Goal: Complete application form

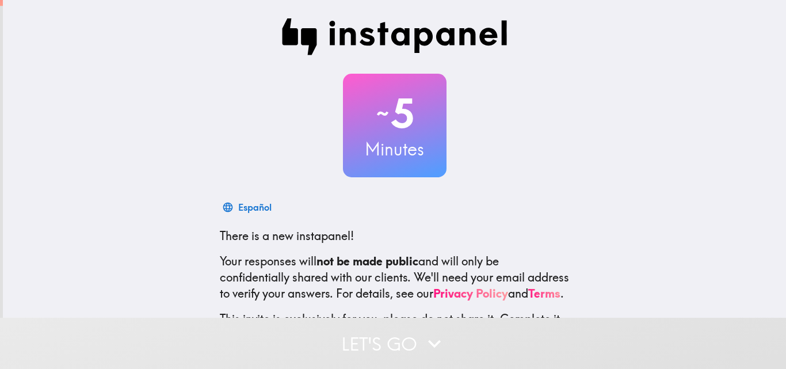
scroll to position [110, 0]
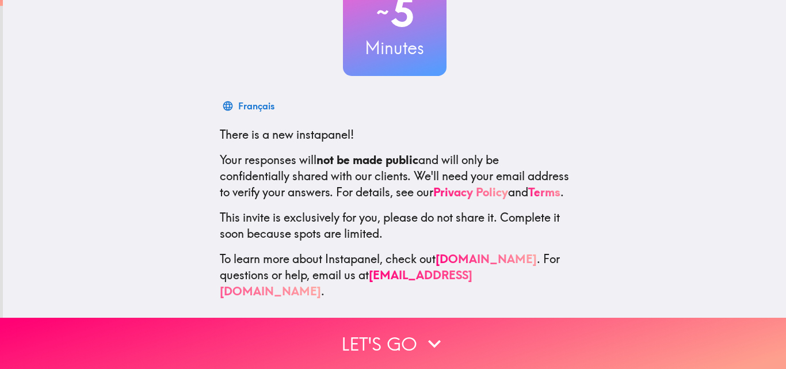
click at [385, 341] on button "Let's go" at bounding box center [393, 343] width 786 height 51
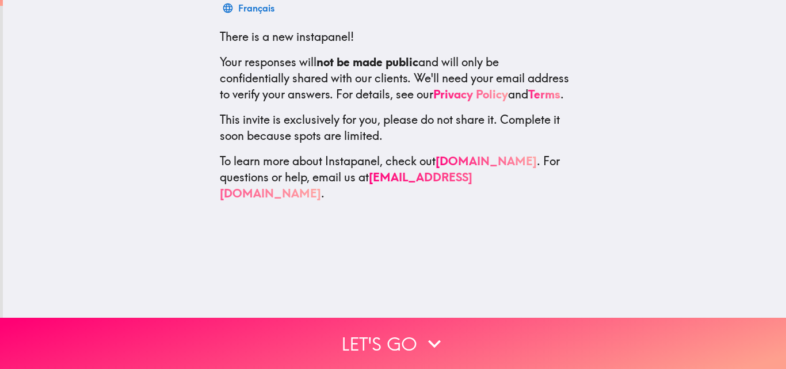
scroll to position [0, 0]
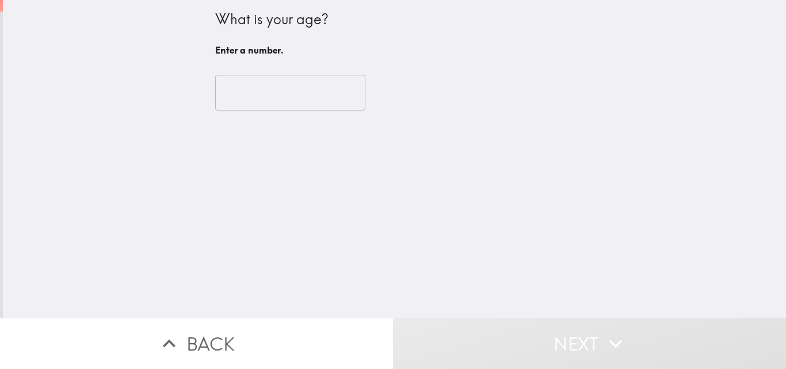
click at [257, 101] on input "number" at bounding box center [290, 93] width 150 height 36
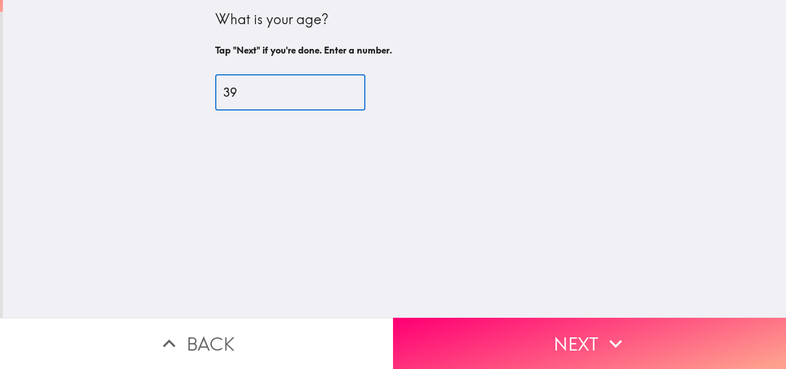
type input "39"
click at [467, 320] on button "Next" at bounding box center [589, 343] width 393 height 51
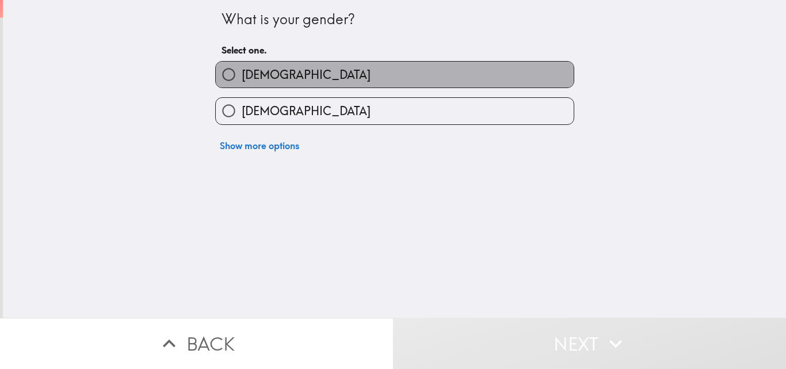
click at [242, 68] on span "[DEMOGRAPHIC_DATA]" at bounding box center [306, 75] width 129 height 16
click at [235, 68] on input "[DEMOGRAPHIC_DATA]" at bounding box center [229, 75] width 26 height 26
radio input "true"
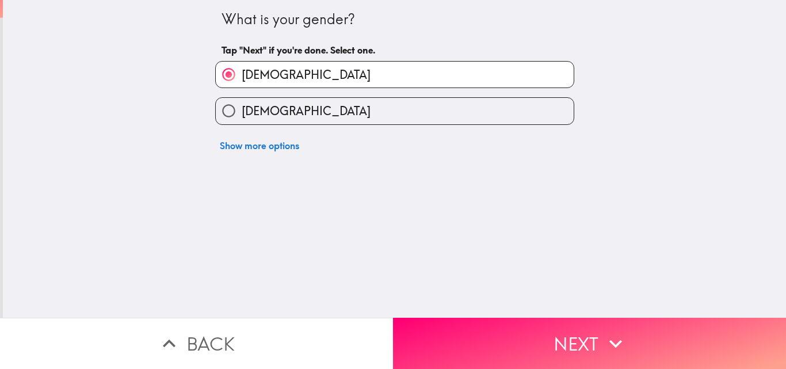
click at [494, 337] on button "Next" at bounding box center [589, 343] width 393 height 51
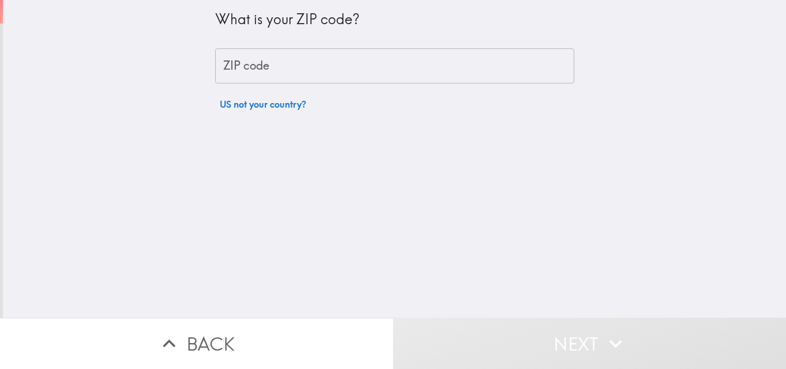
click at [246, 67] on div "ZIP code ZIP code" at bounding box center [394, 66] width 359 height 36
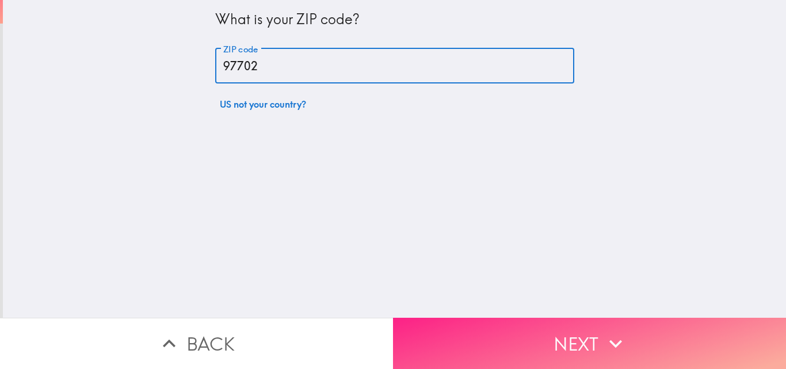
type input "97702"
click at [475, 345] on button "Next" at bounding box center [589, 343] width 393 height 51
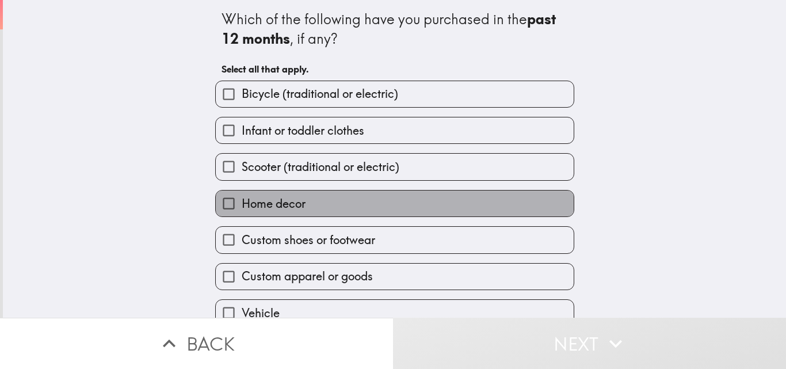
click at [255, 208] on span "Home decor" at bounding box center [274, 204] width 64 height 16
click at [242, 208] on input "Home decor" at bounding box center [229, 203] width 26 height 26
checkbox input "true"
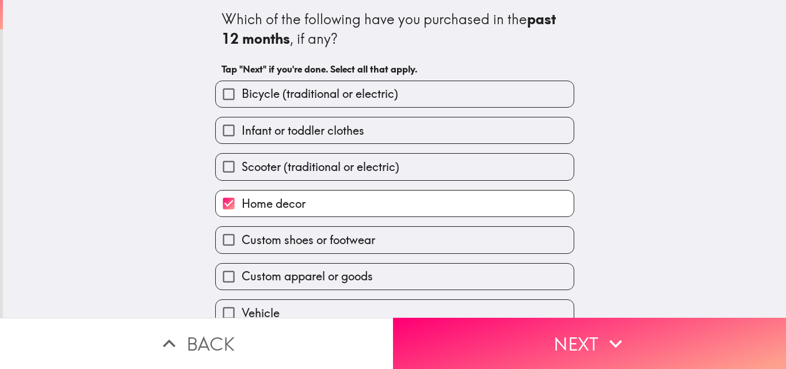
click at [259, 139] on label "Infant or toddler clothes" at bounding box center [395, 130] width 358 height 26
click at [242, 139] on input "Infant or toddler clothes" at bounding box center [229, 130] width 26 height 26
checkbox input "true"
click at [250, 97] on span "Bicycle (traditional or electric)" at bounding box center [320, 94] width 156 height 16
click at [242, 97] on input "Bicycle (traditional or electric)" at bounding box center [229, 94] width 26 height 26
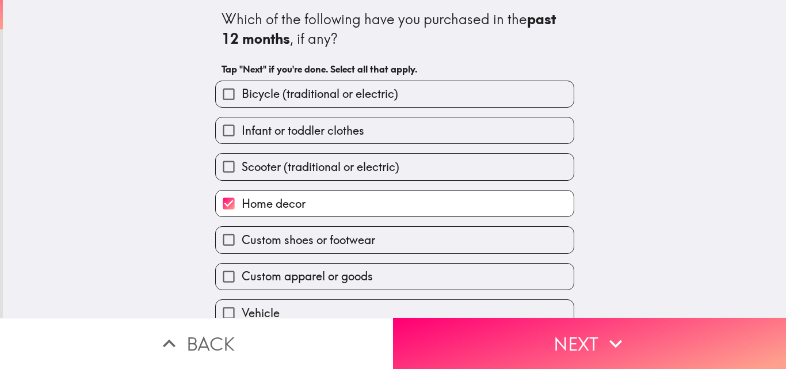
checkbox input "true"
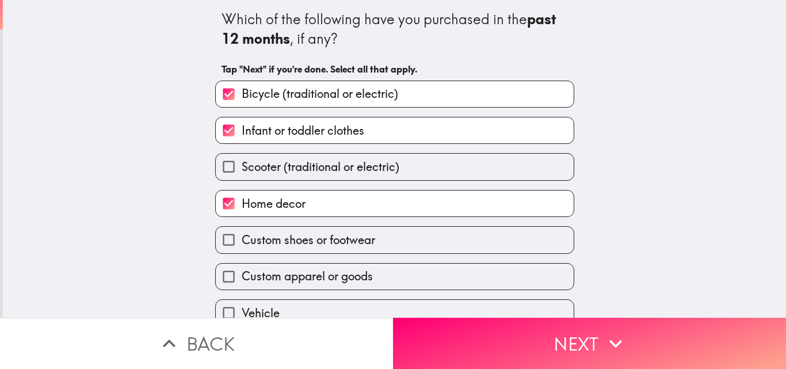
scroll to position [54, 0]
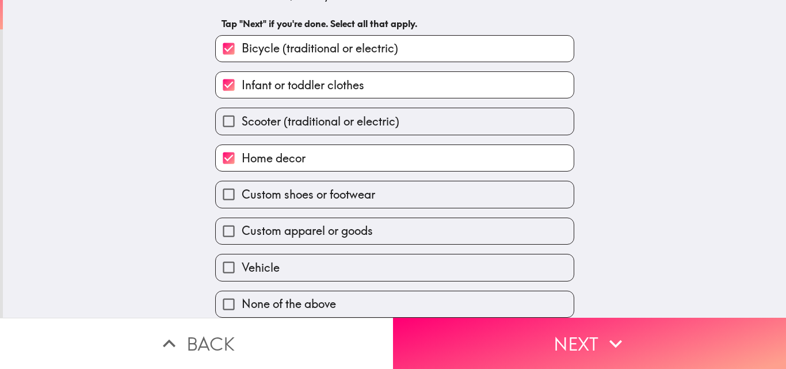
click at [271, 186] on span "Custom shoes or footwear" at bounding box center [308, 194] width 133 height 16
click at [242, 181] on input "Custom shoes or footwear" at bounding box center [229, 194] width 26 height 26
checkbox input "true"
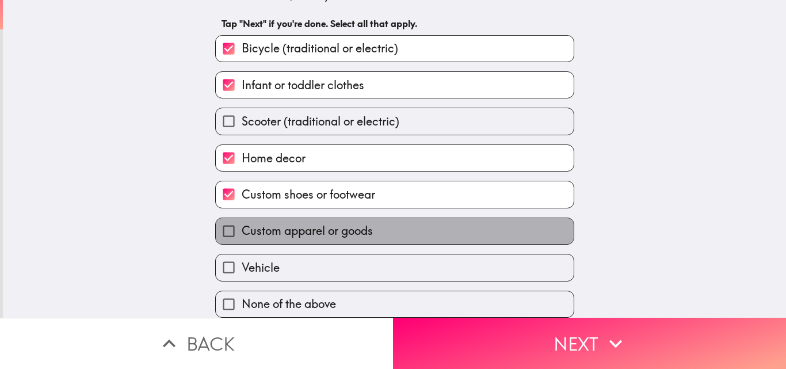
click at [265, 234] on label "Custom apparel or goods" at bounding box center [395, 231] width 358 height 26
click at [242, 234] on input "Custom apparel or goods" at bounding box center [229, 231] width 26 height 26
checkbox input "true"
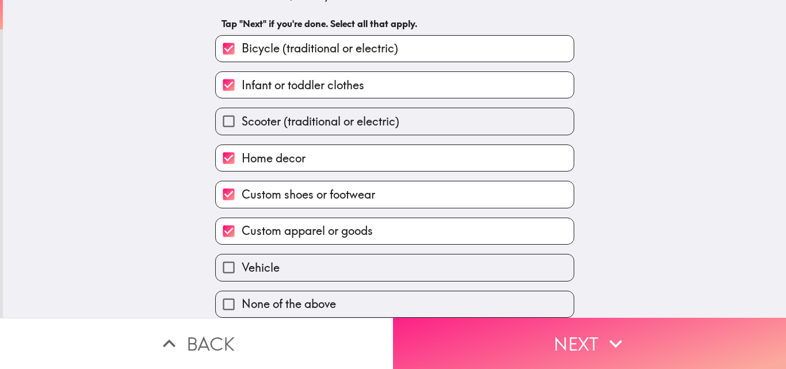
click at [439, 328] on button "Next" at bounding box center [589, 343] width 393 height 51
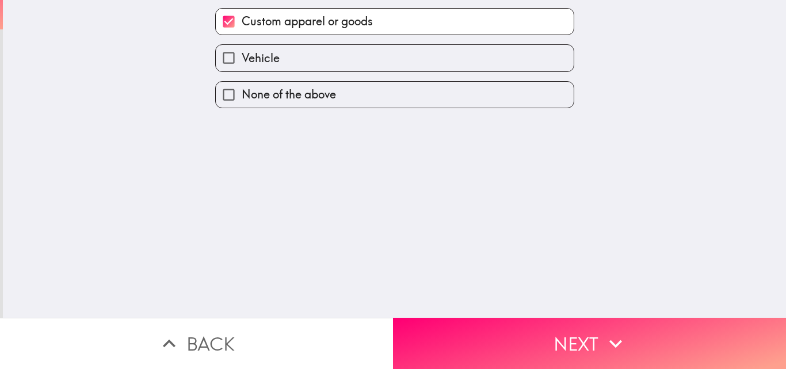
scroll to position [0, 0]
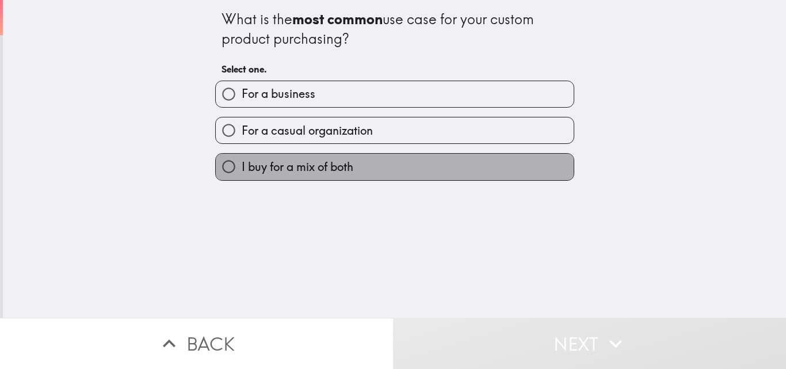
click at [255, 174] on span "I buy for a mix of both" at bounding box center [298, 167] width 112 height 16
click at [242, 174] on input "I buy for a mix of both" at bounding box center [229, 167] width 26 height 26
radio input "true"
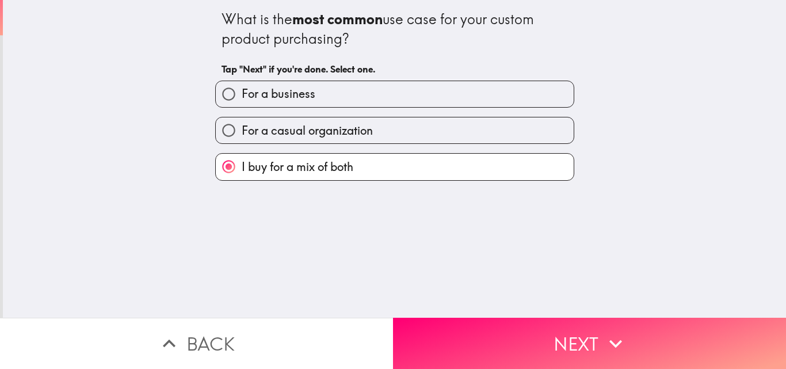
click at [471, 338] on button "Next" at bounding box center [589, 343] width 393 height 51
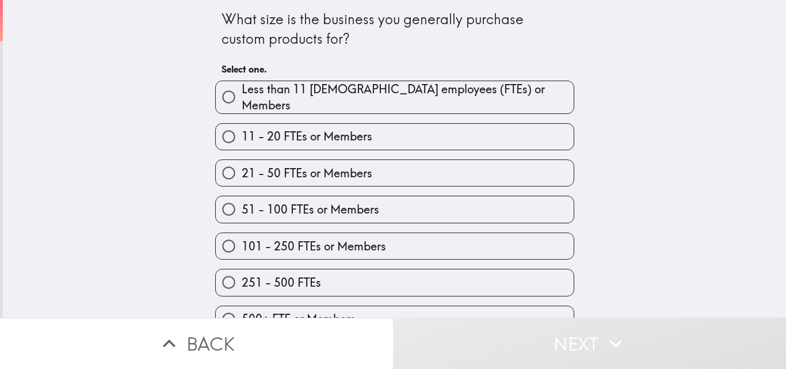
click at [269, 238] on span "101 - 250 FTEs or Members" at bounding box center [314, 246] width 144 height 16
click at [242, 236] on input "101 - 250 FTEs or Members" at bounding box center [229, 246] width 26 height 26
radio input "true"
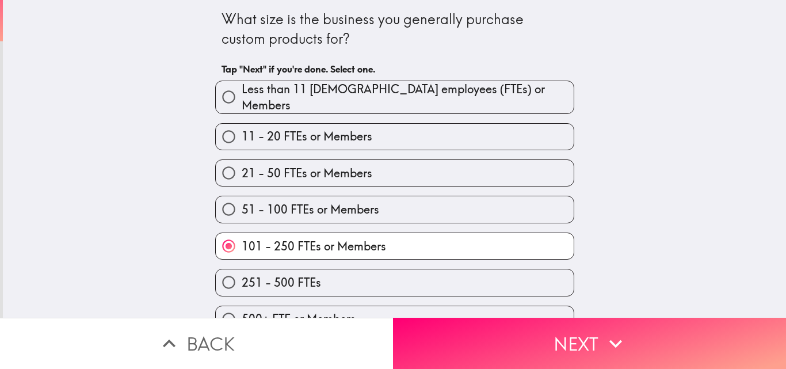
scroll to position [18, 0]
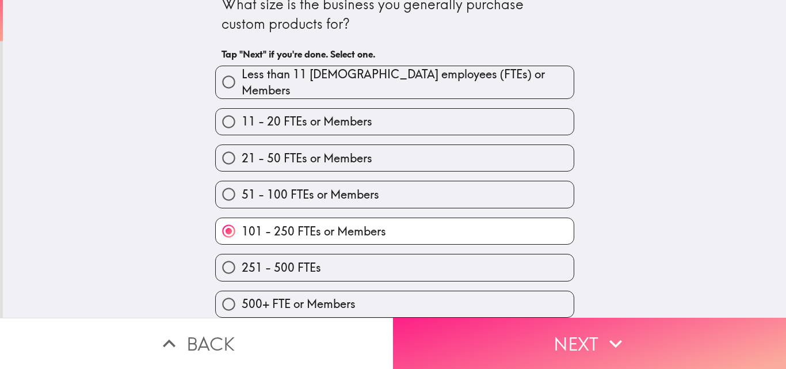
click at [460, 335] on button "Next" at bounding box center [589, 343] width 393 height 51
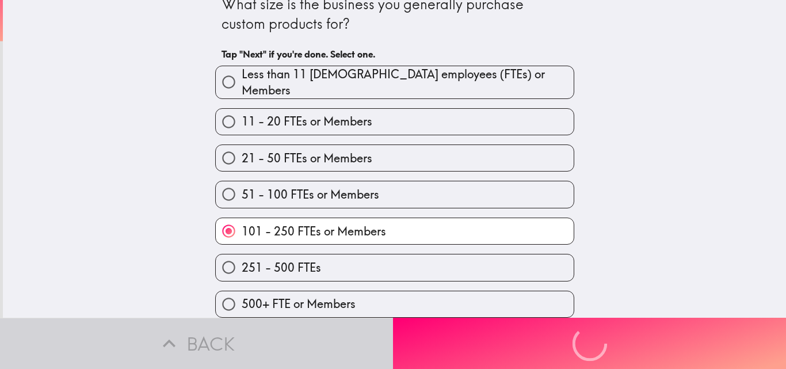
scroll to position [0, 0]
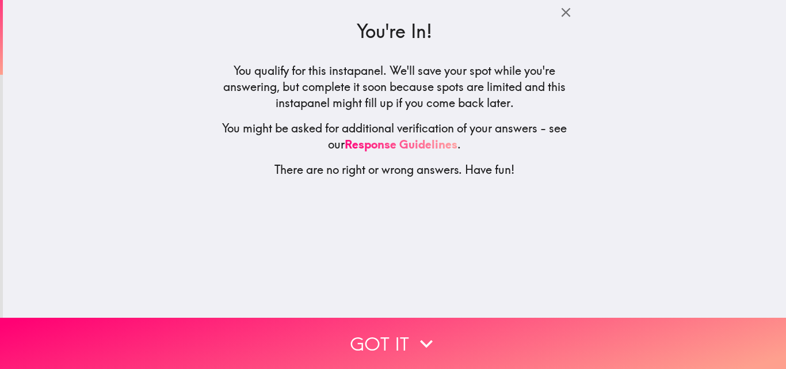
click at [387, 320] on button "Got it" at bounding box center [393, 343] width 786 height 51
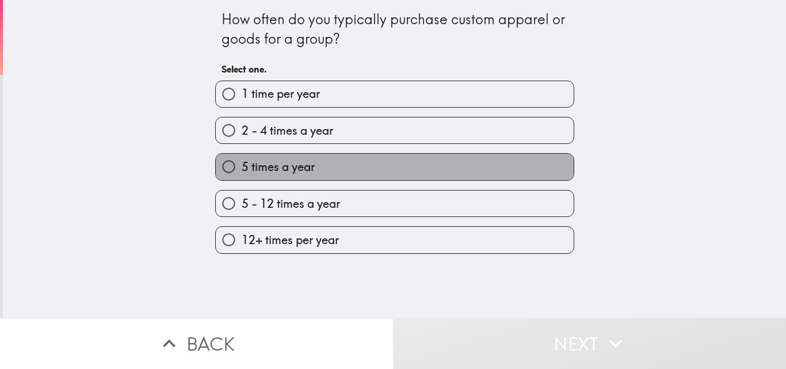
click at [256, 175] on span "5 times a year" at bounding box center [278, 167] width 73 height 16
click at [242, 175] on input "5 times a year" at bounding box center [229, 167] width 26 height 26
radio input "true"
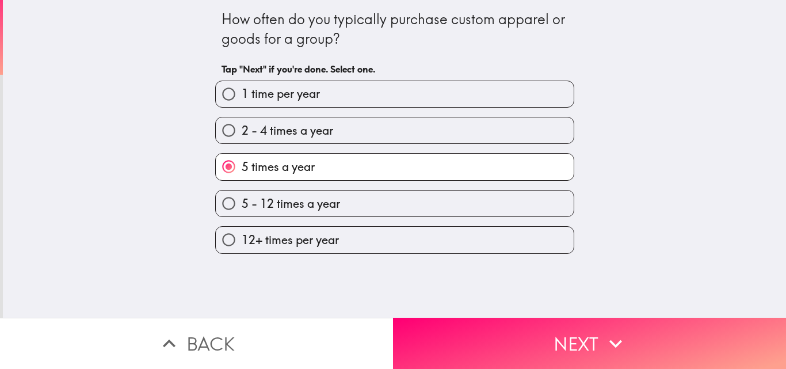
click at [280, 132] on span "2 - 4 times a year" at bounding box center [287, 131] width 91 height 16
click at [242, 132] on input "2 - 4 times a year" at bounding box center [229, 130] width 26 height 26
radio input "true"
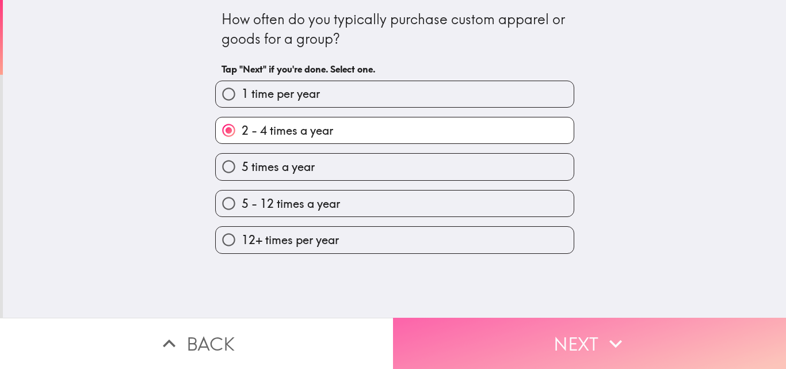
click at [433, 332] on button "Next" at bounding box center [589, 343] width 393 height 51
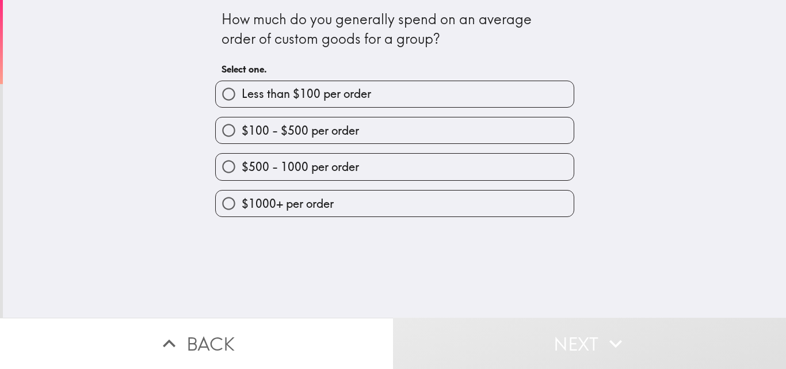
click at [257, 167] on span "$500 - 1000 per order" at bounding box center [300, 167] width 117 height 16
click at [242, 167] on input "$500 - 1000 per order" at bounding box center [229, 167] width 26 height 26
radio input "true"
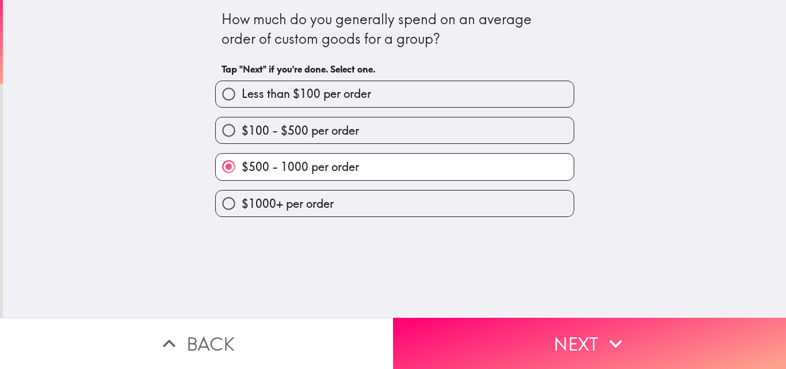
click at [469, 332] on button "Next" at bounding box center [589, 343] width 393 height 51
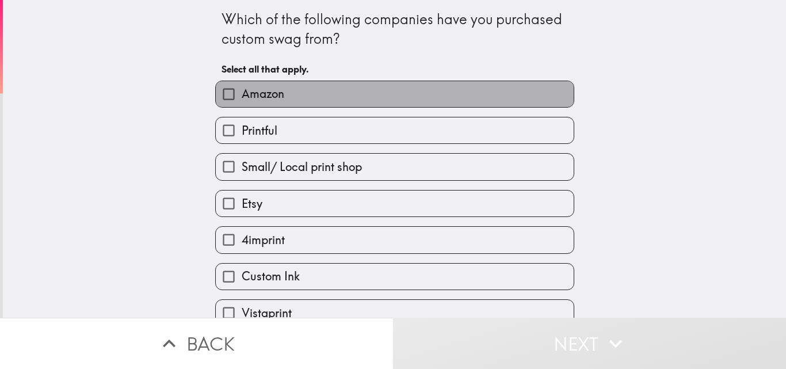
click at [267, 101] on span "Amazon" at bounding box center [263, 94] width 43 height 16
click at [242, 101] on input "Amazon" at bounding box center [229, 94] width 26 height 26
checkbox input "true"
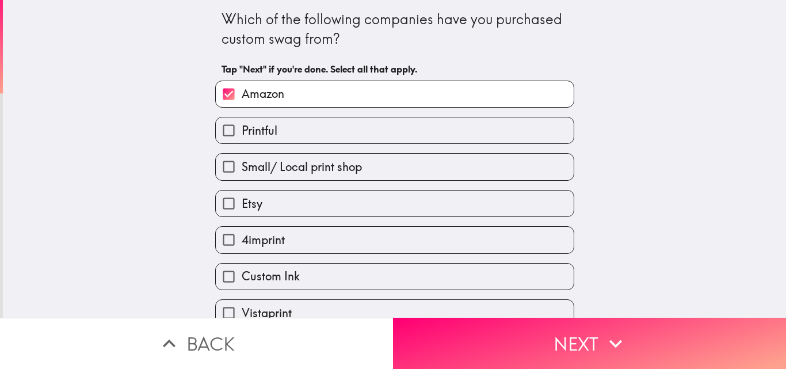
click at [255, 128] on span "Printful" at bounding box center [260, 131] width 36 height 16
click at [242, 128] on input "Printful" at bounding box center [229, 130] width 26 height 26
checkbox input "true"
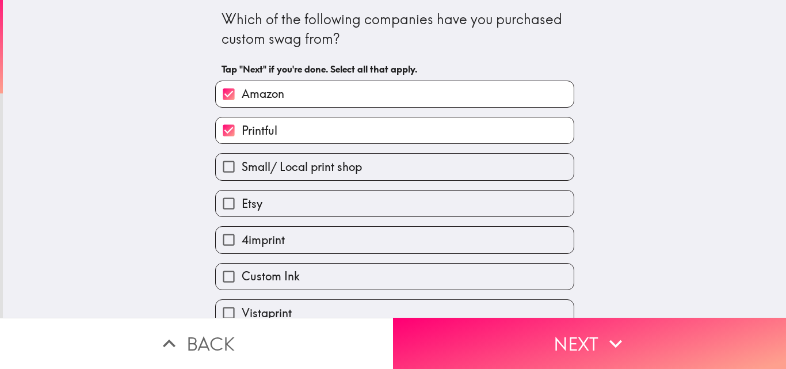
drag, startPoint x: 258, startPoint y: 162, endPoint x: 258, endPoint y: 199, distance: 36.8
click at [258, 165] on span "Small/ Local print shop" at bounding box center [302, 167] width 120 height 16
click at [242, 165] on input "Small/ Local print shop" at bounding box center [229, 167] width 26 height 26
checkbox input "true"
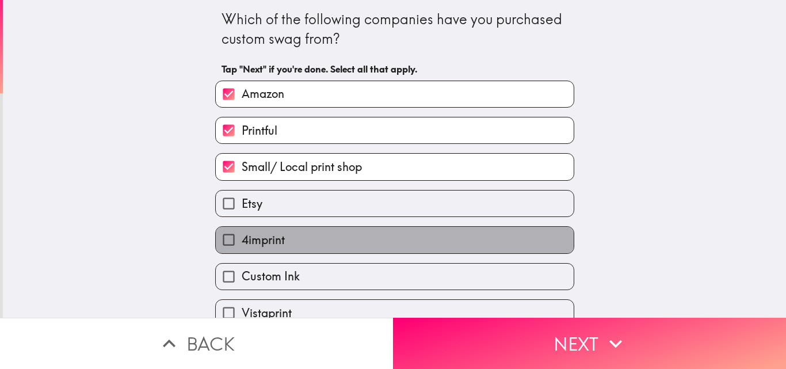
click at [255, 234] on span "4imprint" at bounding box center [263, 240] width 43 height 16
click at [242, 234] on input "4imprint" at bounding box center [229, 240] width 26 height 26
checkbox input "true"
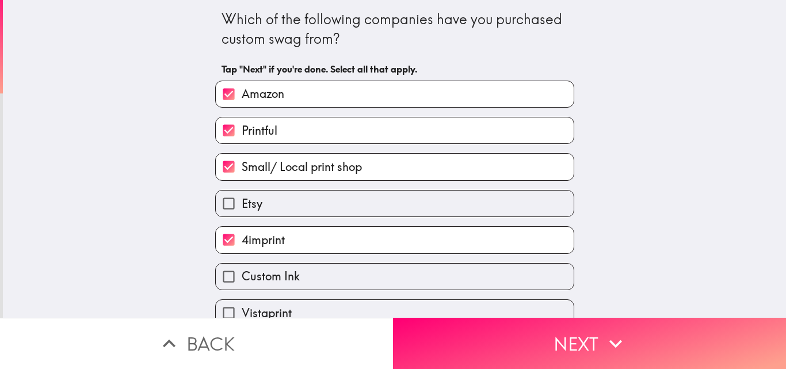
click at [260, 272] on span "Custom Ink" at bounding box center [271, 276] width 58 height 16
click at [242, 272] on input "Custom Ink" at bounding box center [229, 276] width 26 height 26
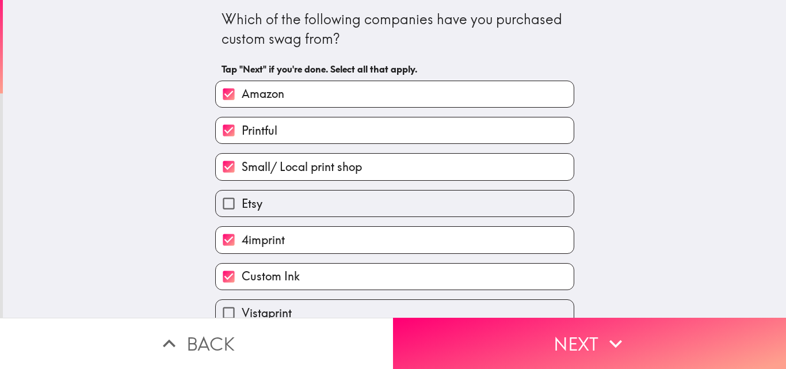
scroll to position [54, 0]
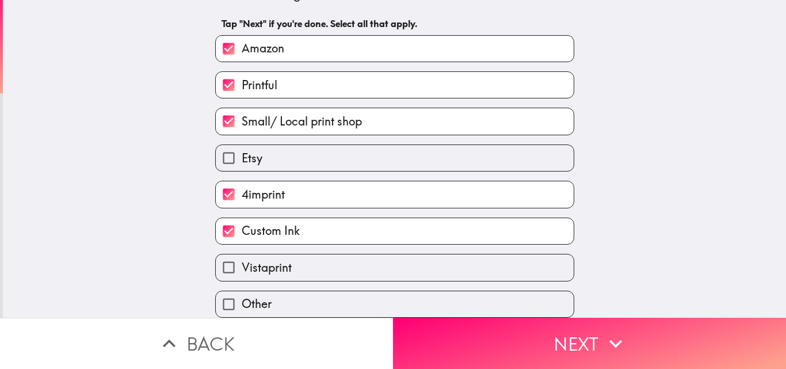
click at [272, 231] on label "Custom Ink" at bounding box center [395, 231] width 358 height 26
click at [242, 231] on input "Custom Ink" at bounding box center [229, 231] width 26 height 26
checkbox input "false"
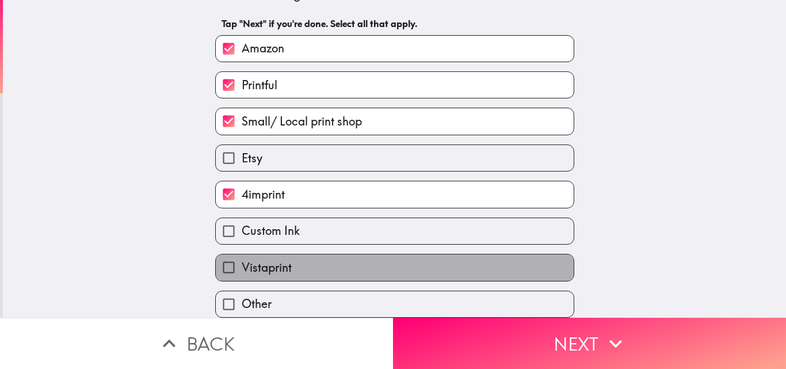
click at [269, 259] on span "Vistaprint" at bounding box center [267, 267] width 50 height 16
click at [242, 258] on input "Vistaprint" at bounding box center [229, 267] width 26 height 26
checkbox input "true"
click at [270, 232] on label "Custom Ink" at bounding box center [395, 231] width 358 height 26
click at [242, 232] on input "Custom Ink" at bounding box center [229, 231] width 26 height 26
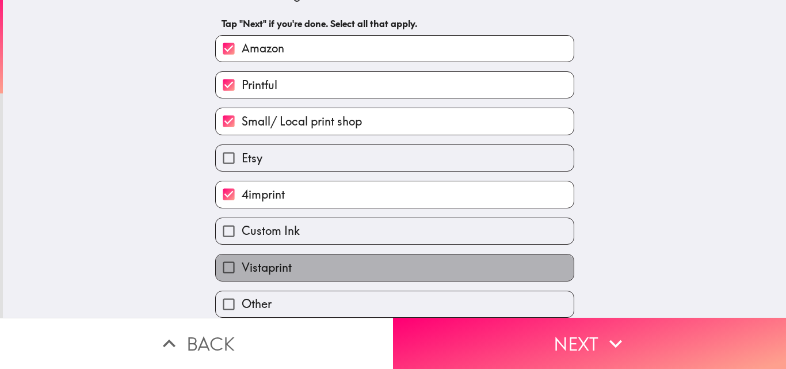
checkbox input "true"
click at [425, 334] on button "Next" at bounding box center [589, 343] width 393 height 51
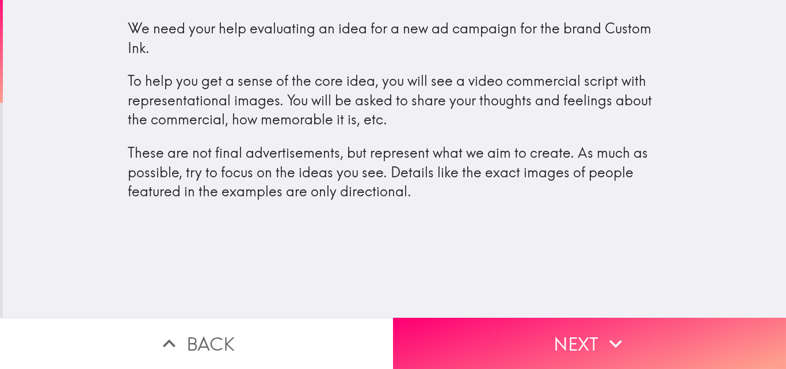
click at [462, 326] on button "Next" at bounding box center [589, 343] width 393 height 51
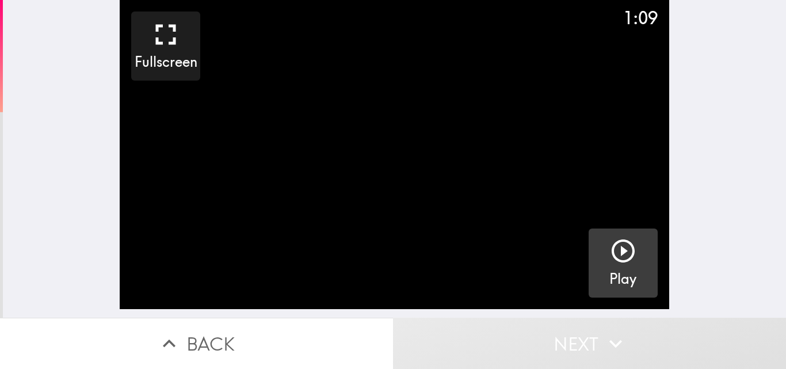
click at [618, 257] on icon "button" at bounding box center [623, 251] width 28 height 28
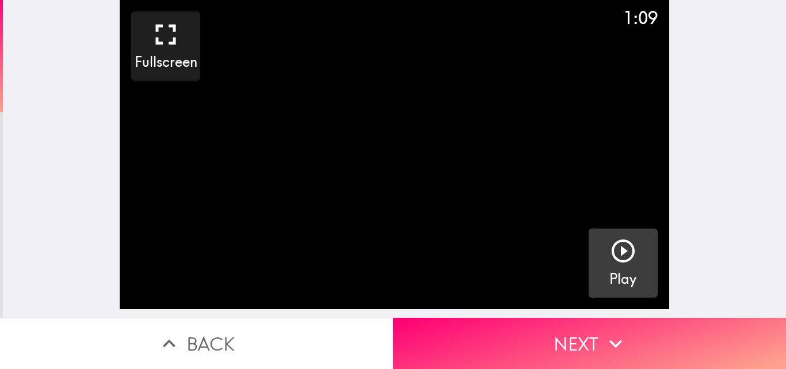
click at [518, 343] on button "Next" at bounding box center [589, 343] width 393 height 51
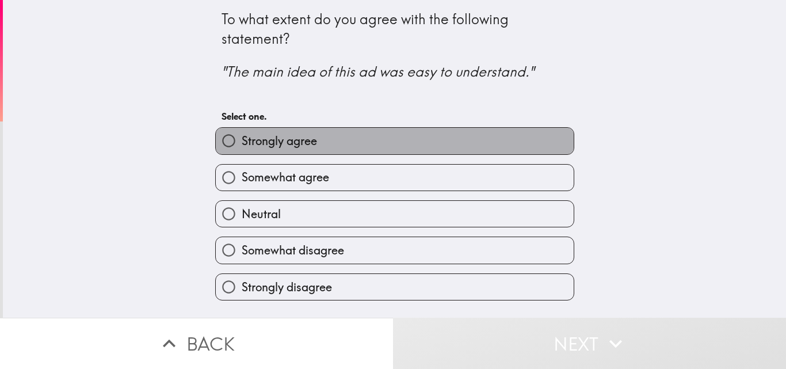
click at [253, 142] on span "Strongly agree" at bounding box center [279, 141] width 75 height 16
click at [242, 142] on input "Strongly agree" at bounding box center [229, 141] width 26 height 26
radio input "true"
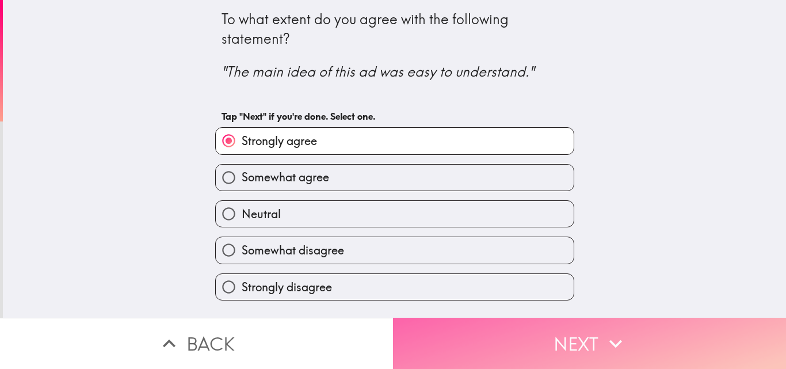
click at [475, 342] on button "Next" at bounding box center [589, 343] width 393 height 51
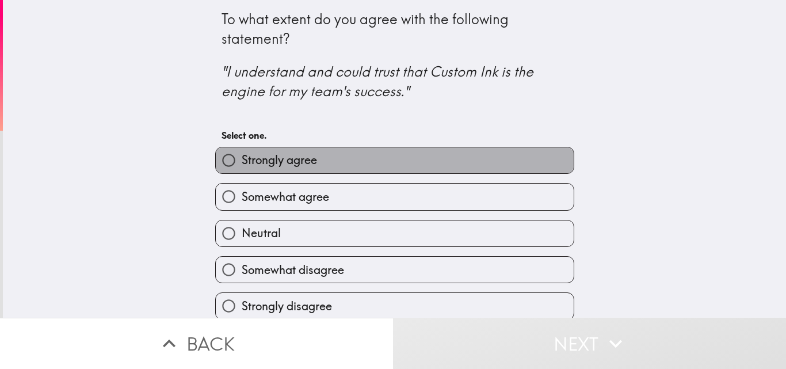
click at [242, 157] on span "Strongly agree" at bounding box center [279, 160] width 75 height 16
click at [240, 157] on input "Strongly agree" at bounding box center [229, 160] width 26 height 26
radio input "true"
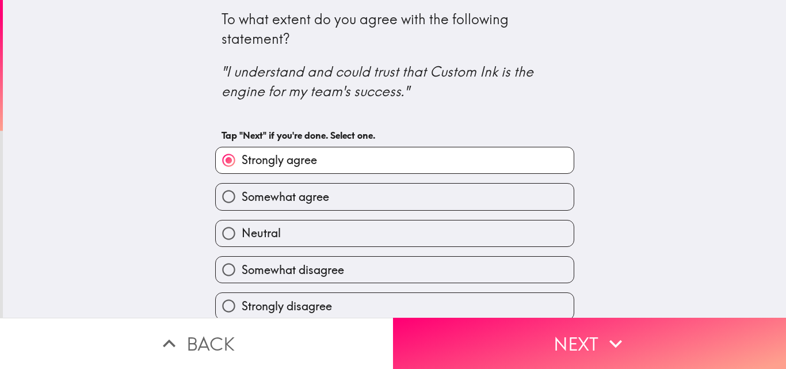
scroll to position [11, 0]
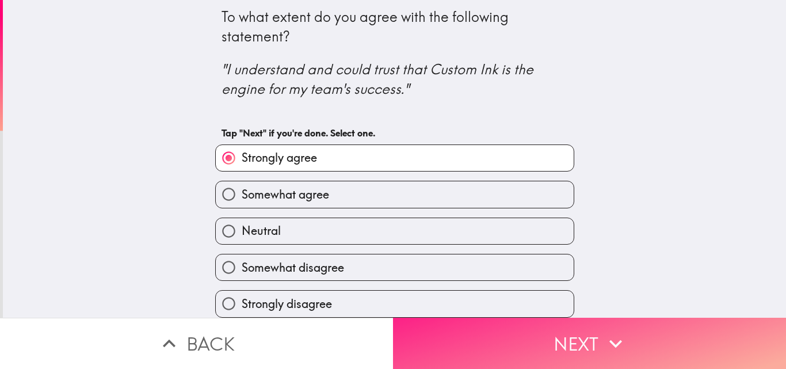
click at [463, 324] on button "Next" at bounding box center [589, 343] width 393 height 51
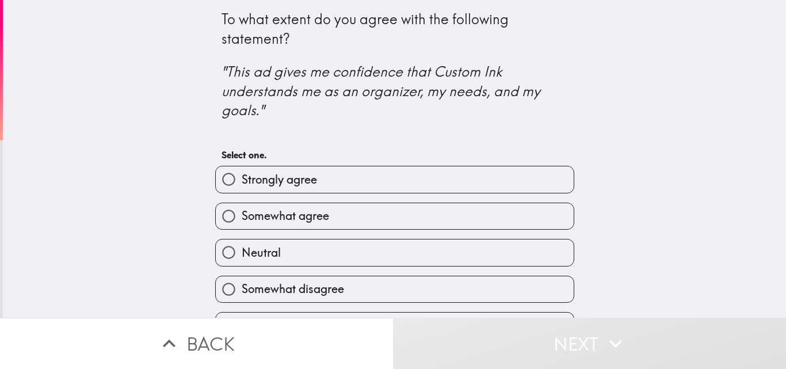
click at [281, 188] on span "Strongly agree" at bounding box center [279, 179] width 75 height 16
click at [242, 188] on input "Strongly agree" at bounding box center [229, 179] width 26 height 26
radio input "true"
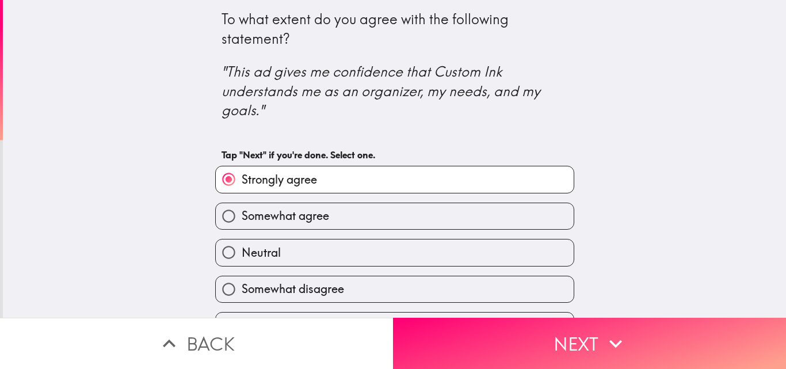
scroll to position [30, 0]
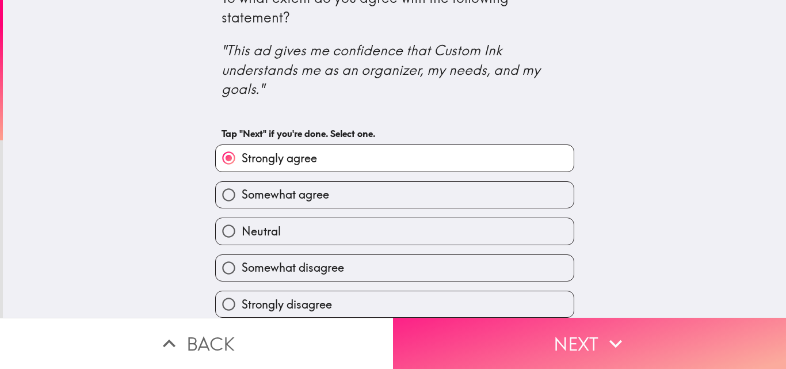
click at [475, 341] on button "Next" at bounding box center [589, 343] width 393 height 51
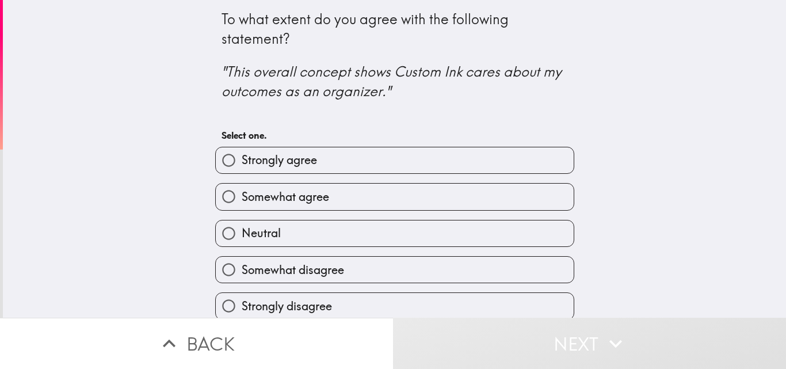
click at [300, 171] on label "Strongly agree" at bounding box center [395, 160] width 358 height 26
click at [242, 171] on input "Strongly agree" at bounding box center [229, 160] width 26 height 26
radio input "true"
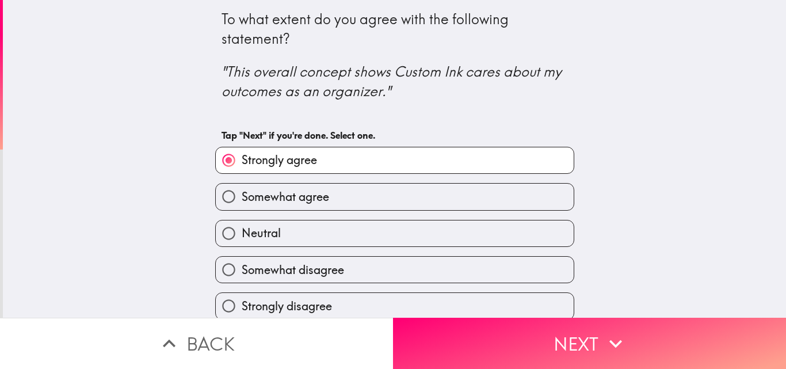
scroll to position [11, 0]
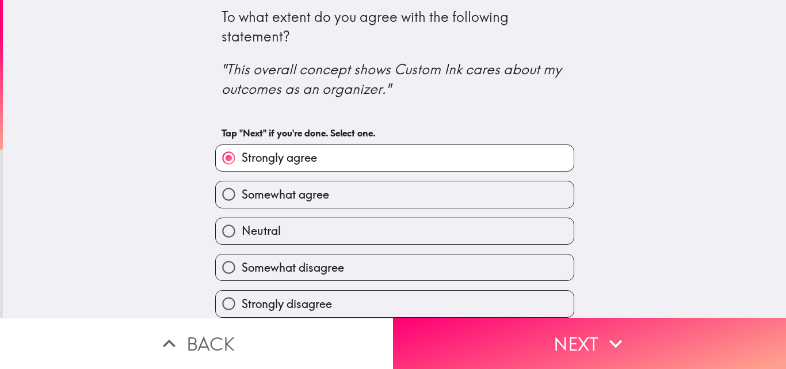
click at [476, 325] on button "Next" at bounding box center [589, 343] width 393 height 51
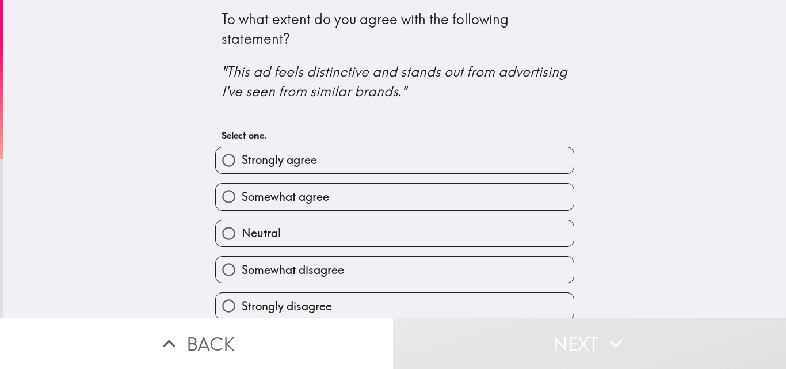
click at [312, 158] on label "Strongly agree" at bounding box center [395, 160] width 358 height 26
click at [242, 158] on input "Strongly agree" at bounding box center [229, 160] width 26 height 26
radio input "true"
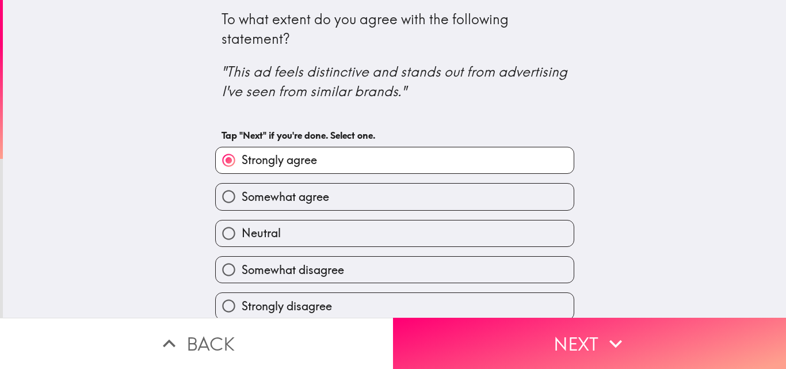
scroll to position [11, 0]
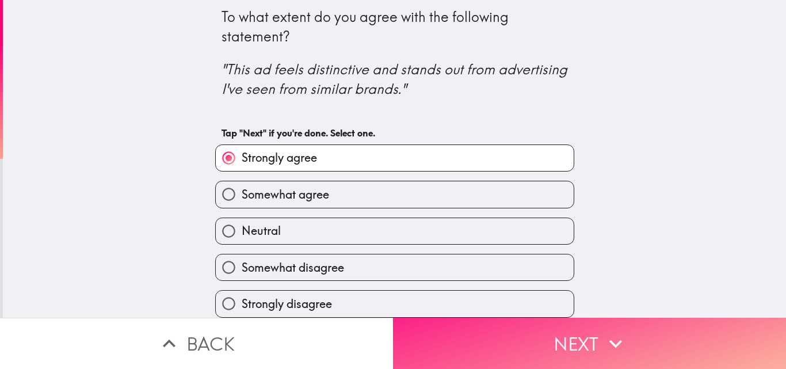
drag, startPoint x: 461, startPoint y: 345, endPoint x: 448, endPoint y: 336, distance: 16.3
click at [461, 345] on button "Next" at bounding box center [589, 343] width 393 height 51
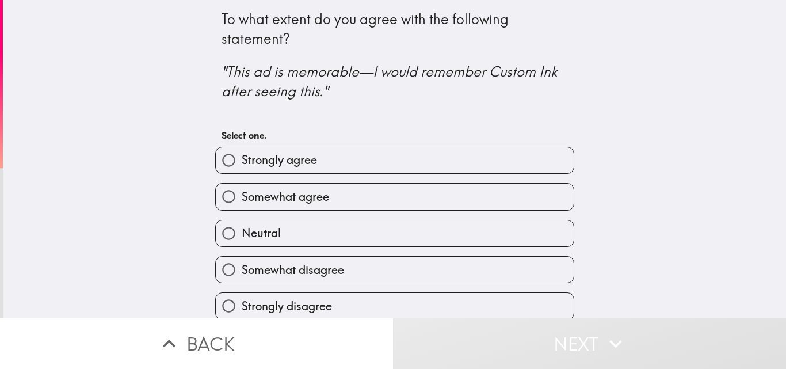
click at [308, 171] on label "Strongly agree" at bounding box center [395, 160] width 358 height 26
click at [242, 171] on input "Strongly agree" at bounding box center [229, 160] width 26 height 26
radio input "true"
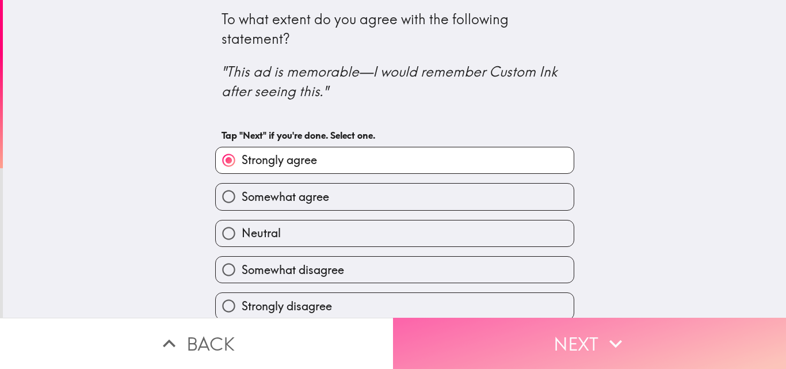
click at [475, 337] on button "Next" at bounding box center [589, 343] width 393 height 51
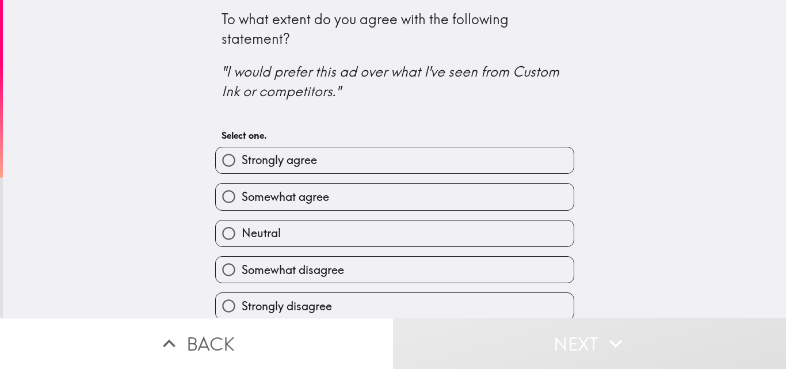
click at [283, 166] on span "Strongly agree" at bounding box center [279, 160] width 75 height 16
click at [242, 166] on input "Strongly agree" at bounding box center [229, 160] width 26 height 26
radio input "true"
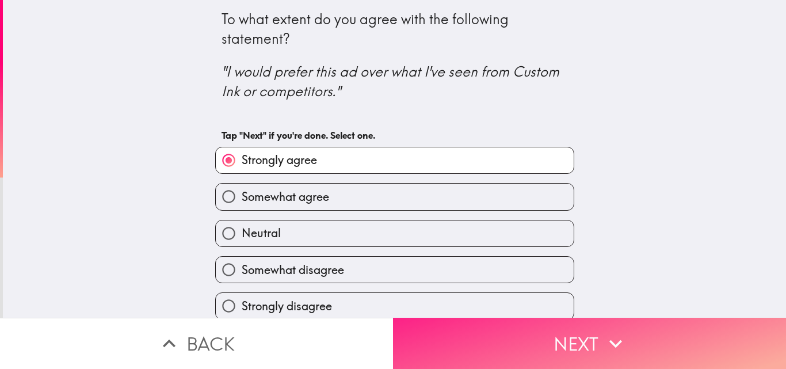
click at [481, 350] on button "Next" at bounding box center [589, 343] width 393 height 51
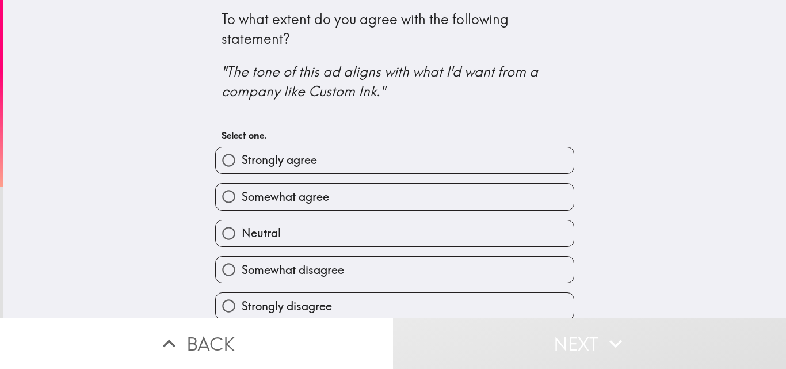
click at [282, 166] on span "Strongly agree" at bounding box center [279, 160] width 75 height 16
click at [242, 166] on input "Strongly agree" at bounding box center [229, 160] width 26 height 26
radio input "true"
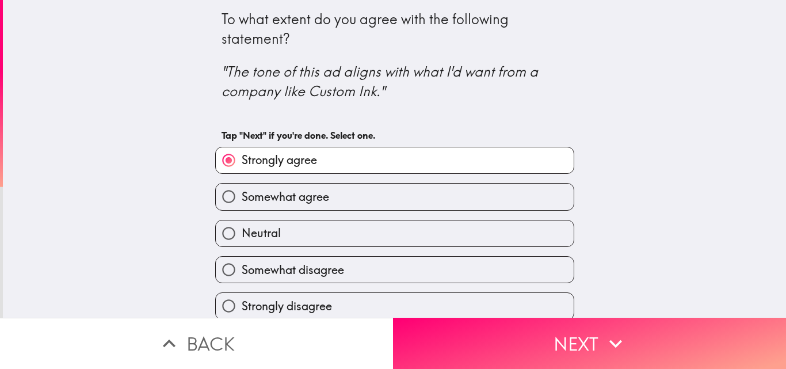
click at [477, 344] on button "Next" at bounding box center [589, 343] width 393 height 51
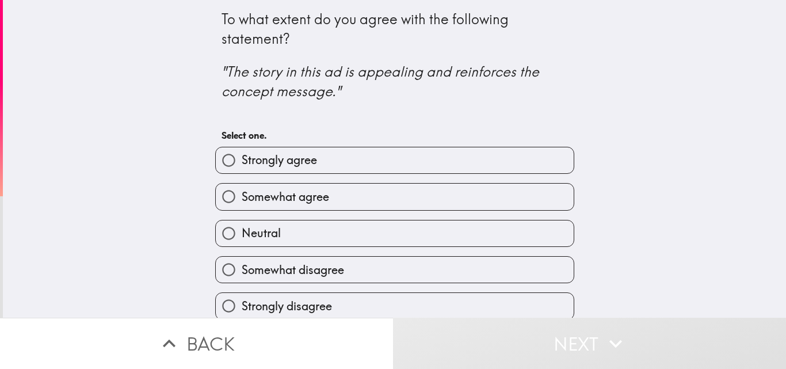
click at [259, 165] on span "Strongly agree" at bounding box center [279, 160] width 75 height 16
click at [242, 165] on input "Strongly agree" at bounding box center [229, 160] width 26 height 26
radio input "true"
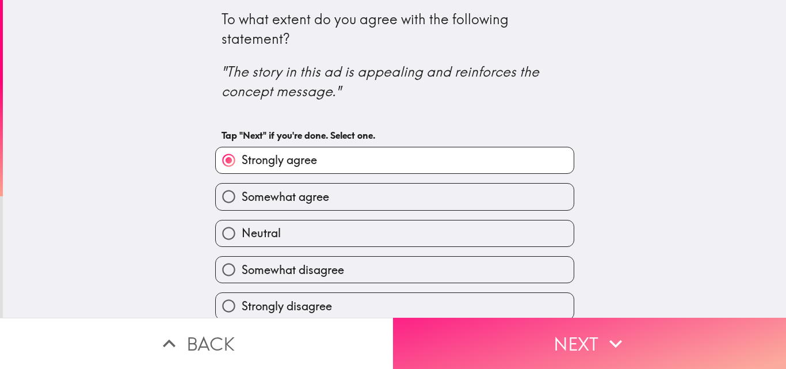
click at [498, 332] on button "Next" at bounding box center [589, 343] width 393 height 51
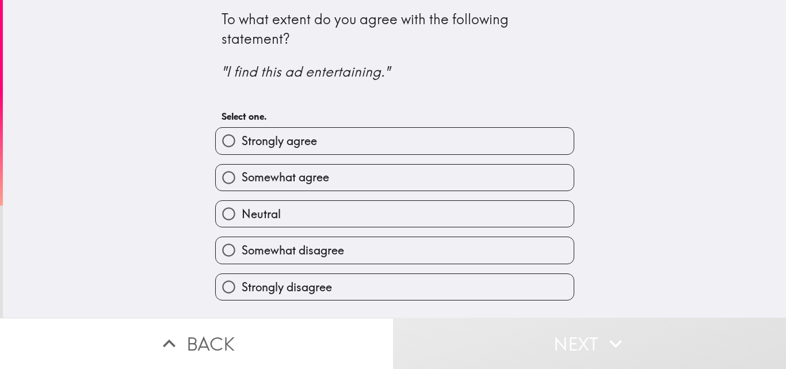
click at [300, 150] on label "Strongly agree" at bounding box center [395, 141] width 358 height 26
click at [242, 150] on input "Strongly agree" at bounding box center [229, 141] width 26 height 26
radio input "true"
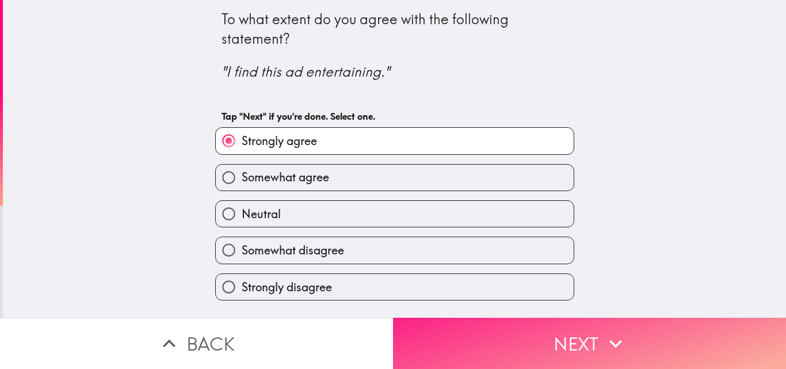
click at [464, 324] on button "Next" at bounding box center [589, 343] width 393 height 51
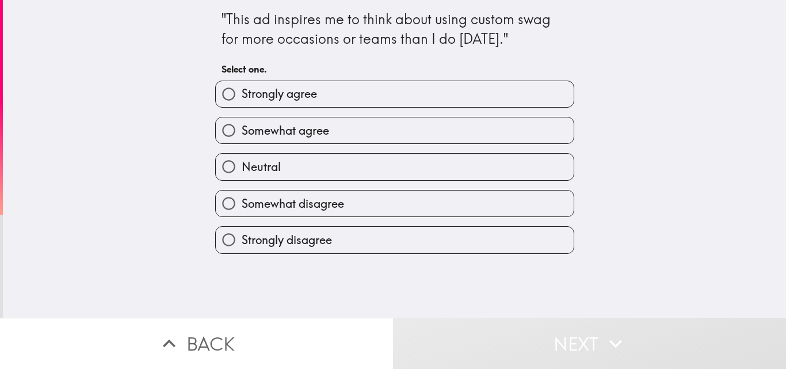
click at [276, 98] on span "Strongly agree" at bounding box center [279, 94] width 75 height 16
click at [242, 98] on input "Strongly agree" at bounding box center [229, 94] width 26 height 26
radio input "true"
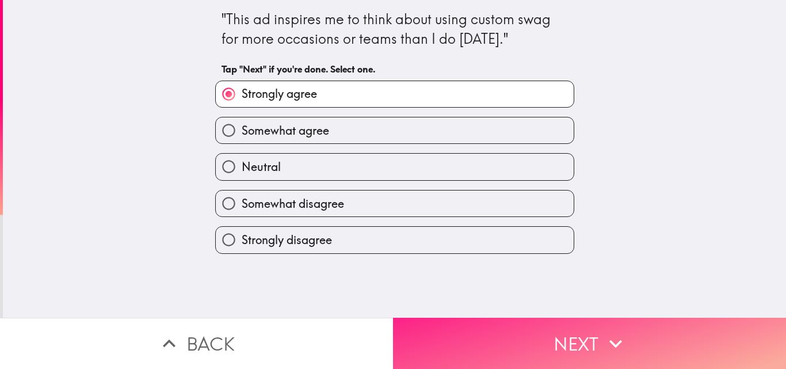
drag, startPoint x: 460, startPoint y: 336, endPoint x: 442, endPoint y: 328, distance: 18.8
click at [460, 337] on button "Next" at bounding box center [589, 343] width 393 height 51
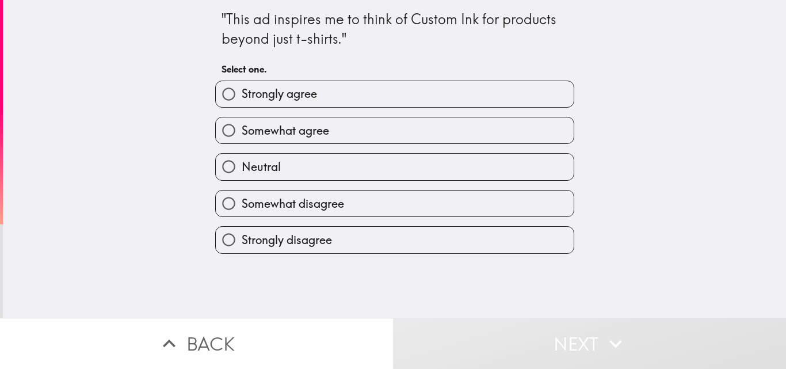
click at [267, 141] on label "Somewhat agree" at bounding box center [395, 130] width 358 height 26
click at [242, 141] on input "Somewhat agree" at bounding box center [229, 130] width 26 height 26
radio input "true"
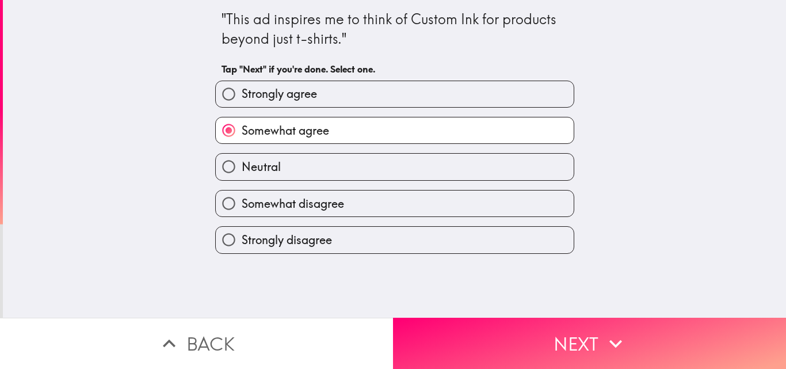
click at [448, 320] on button "Next" at bounding box center [589, 343] width 393 height 51
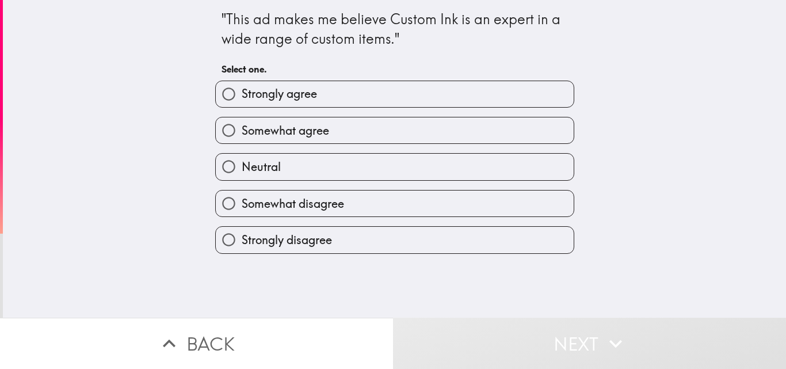
click at [284, 121] on label "Somewhat agree" at bounding box center [395, 130] width 358 height 26
click at [242, 121] on input "Somewhat agree" at bounding box center [229, 130] width 26 height 26
radio input "true"
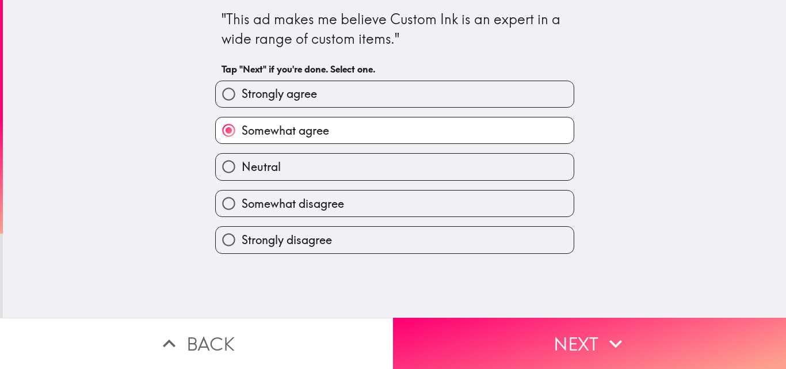
click at [485, 341] on button "Next" at bounding box center [589, 343] width 393 height 51
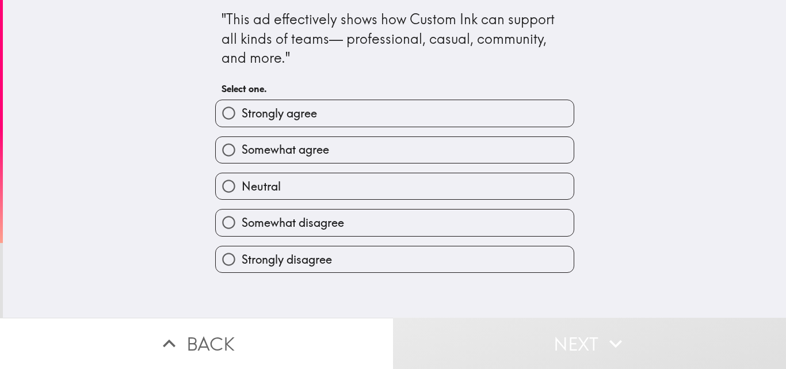
click at [279, 120] on span "Strongly agree" at bounding box center [279, 113] width 75 height 16
click at [242, 120] on input "Strongly agree" at bounding box center [229, 113] width 26 height 26
radio input "true"
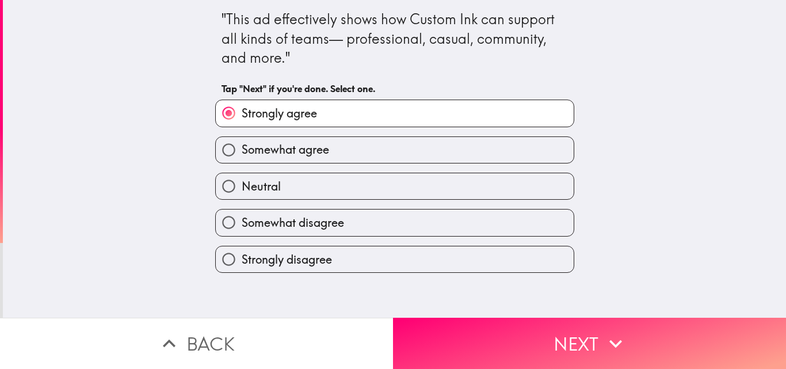
click at [446, 330] on button "Next" at bounding box center [589, 343] width 393 height 51
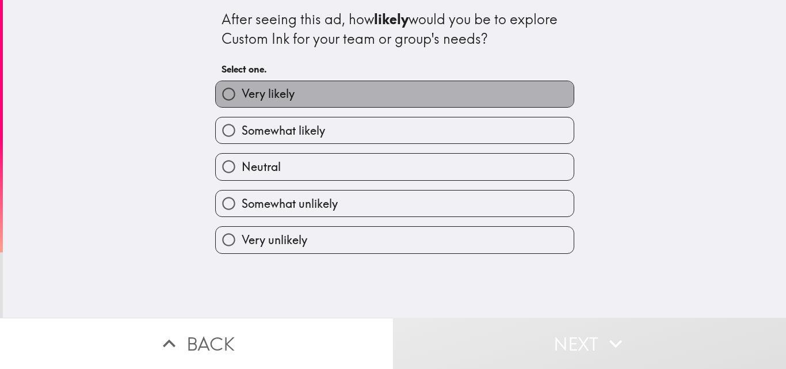
click at [292, 102] on label "Very likely" at bounding box center [395, 94] width 358 height 26
click at [242, 102] on input "Very likely" at bounding box center [229, 94] width 26 height 26
radio input "true"
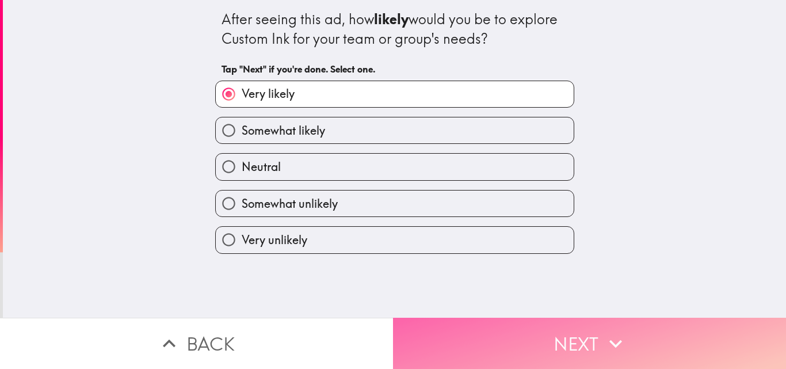
click at [481, 323] on button "Next" at bounding box center [589, 343] width 393 height 51
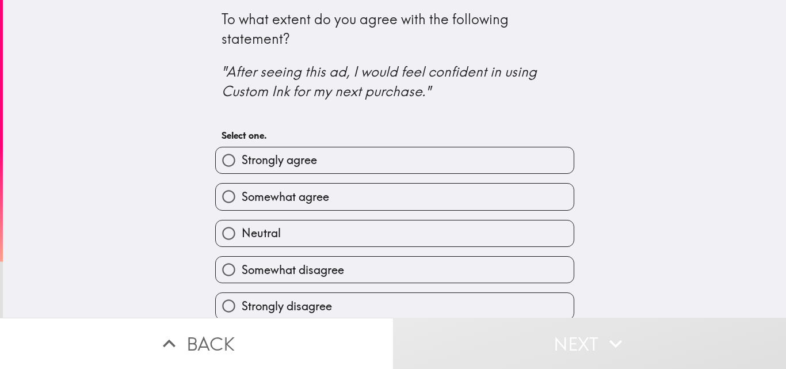
drag, startPoint x: 270, startPoint y: 164, endPoint x: 295, endPoint y: 175, distance: 27.3
click at [270, 165] on span "Strongly agree" at bounding box center [279, 160] width 75 height 16
click at [242, 165] on input "Strongly agree" at bounding box center [229, 160] width 26 height 26
radio input "true"
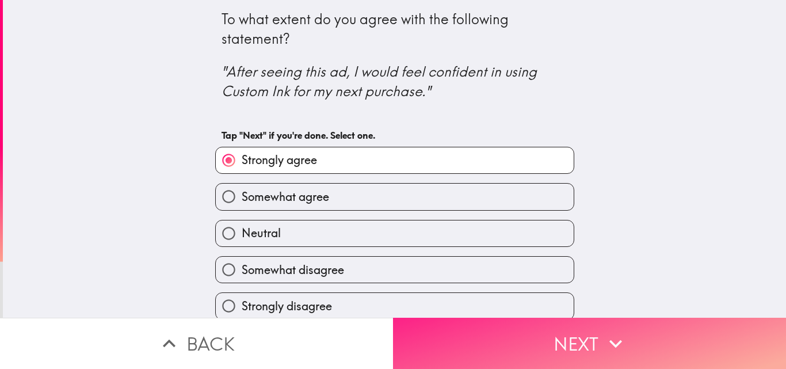
click at [478, 331] on button "Next" at bounding box center [589, 343] width 393 height 51
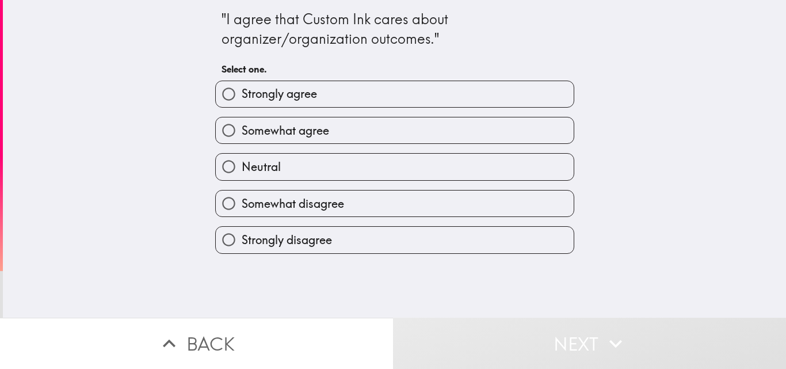
click at [276, 123] on span "Somewhat agree" at bounding box center [285, 131] width 87 height 16
click at [242, 123] on input "Somewhat agree" at bounding box center [229, 130] width 26 height 26
radio input "true"
click at [433, 324] on button "Next" at bounding box center [589, 343] width 393 height 51
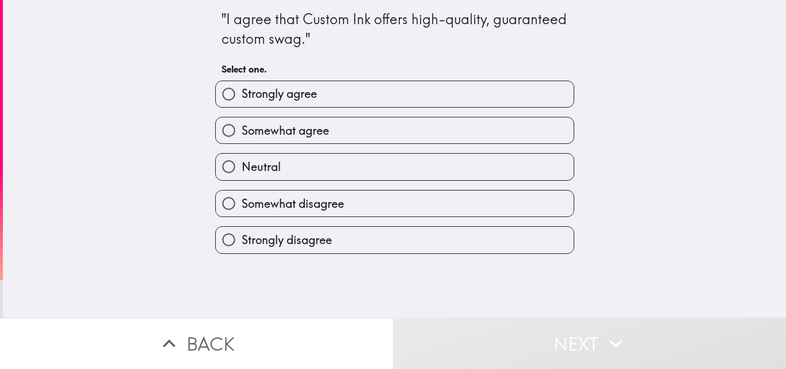
click at [284, 91] on span "Strongly agree" at bounding box center [279, 94] width 75 height 16
click at [242, 91] on input "Strongly agree" at bounding box center [229, 94] width 26 height 26
radio input "true"
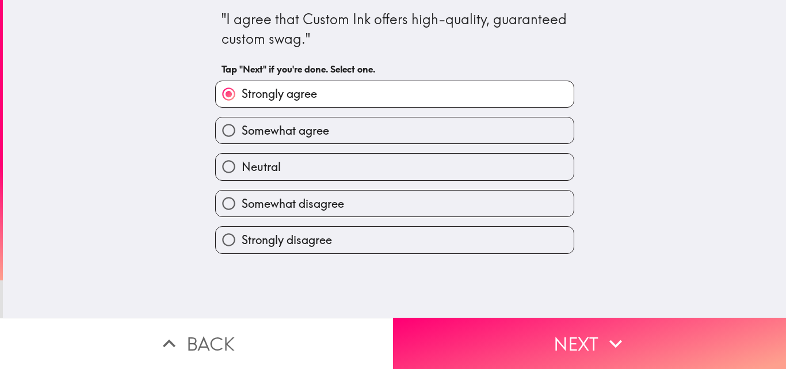
click at [509, 345] on button "Next" at bounding box center [589, 343] width 393 height 51
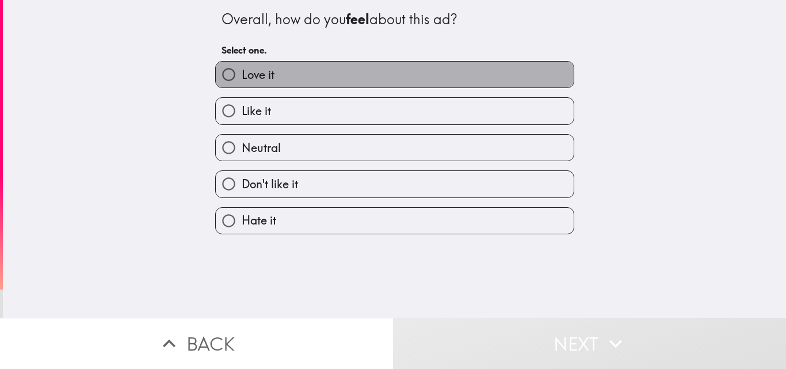
click at [263, 75] on span "Love it" at bounding box center [258, 75] width 33 height 16
click at [242, 75] on input "Love it" at bounding box center [229, 75] width 26 height 26
radio input "true"
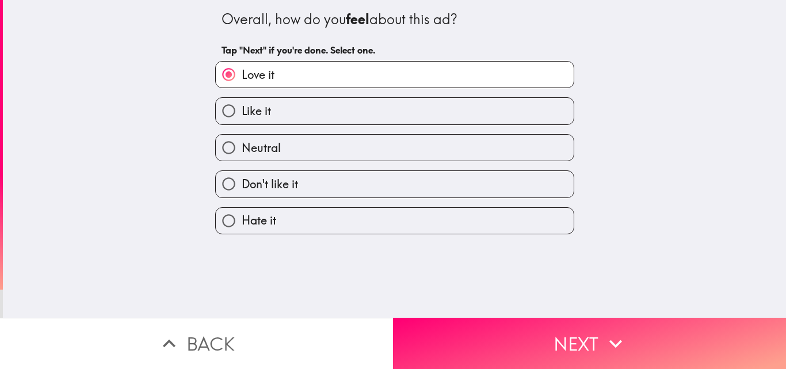
click at [454, 318] on button "Next" at bounding box center [589, 343] width 393 height 51
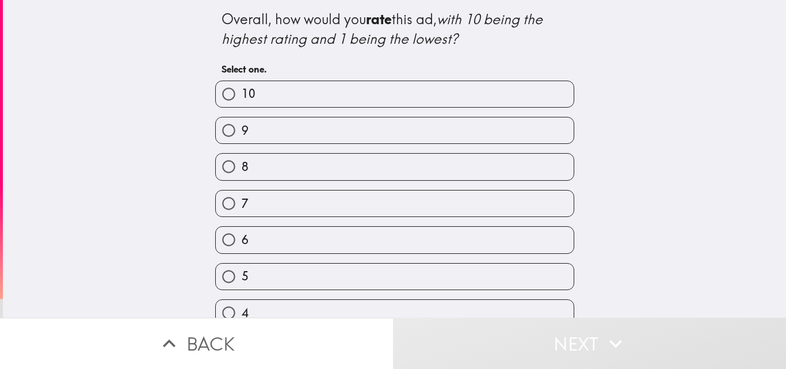
click at [491, 322] on button "Next" at bounding box center [589, 343] width 393 height 51
click at [276, 94] on label "10" at bounding box center [395, 94] width 358 height 26
click at [242, 94] on input "10" at bounding box center [229, 94] width 26 height 26
radio input "true"
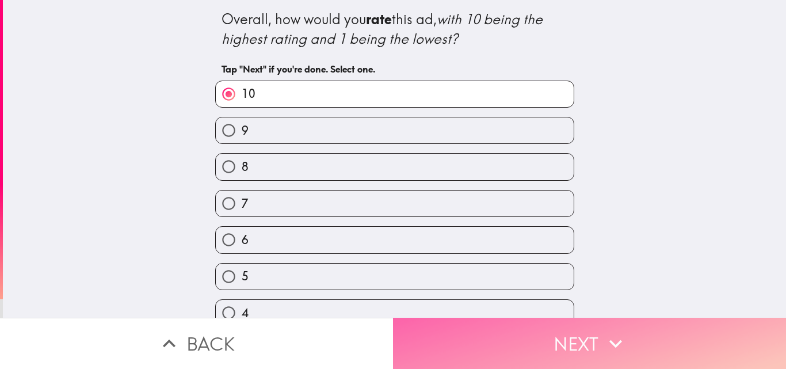
click at [557, 332] on button "Next" at bounding box center [589, 343] width 393 height 51
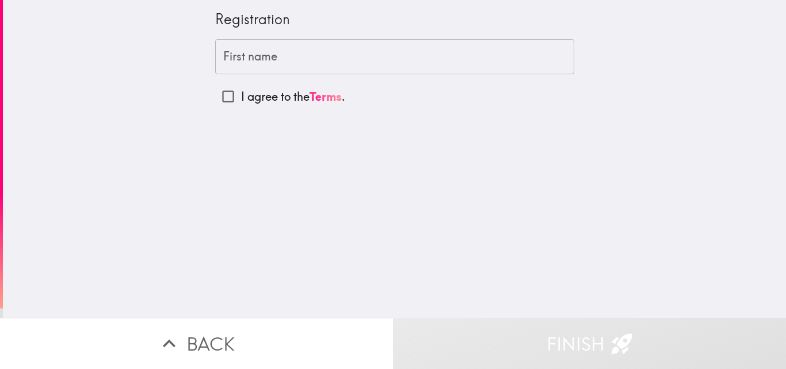
click at [289, 55] on input "First name" at bounding box center [394, 57] width 359 height 36
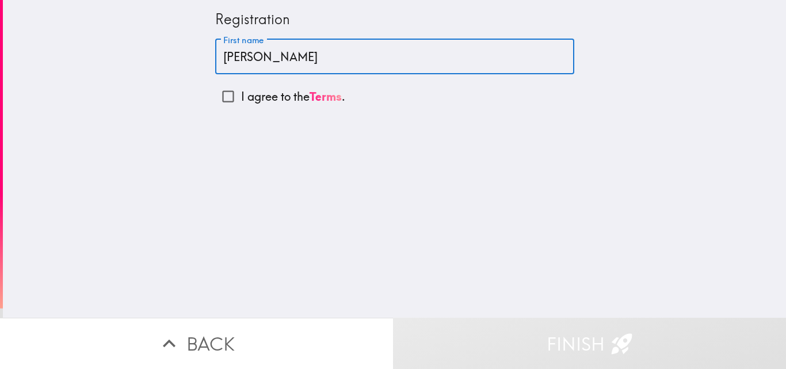
type input "[PERSON_NAME]"
click at [280, 97] on p "I agree to the Terms ." at bounding box center [293, 97] width 104 height 16
click at [241, 97] on input "I agree to the Terms ." at bounding box center [228, 96] width 26 height 26
checkbox input "true"
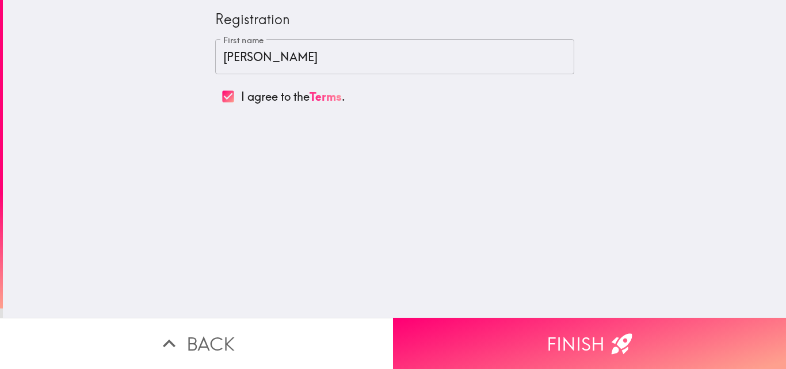
click at [478, 323] on button "Finish" at bounding box center [589, 343] width 393 height 51
